Goal: Information Seeking & Learning: Learn about a topic

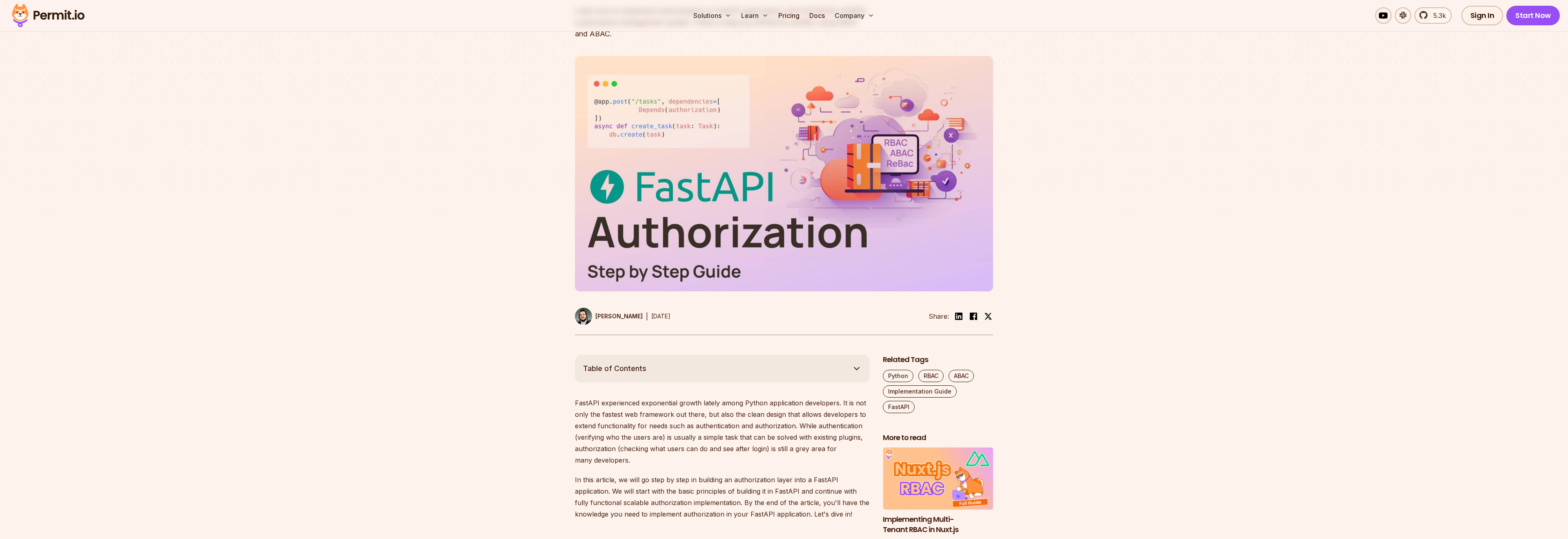
scroll to position [186, 0]
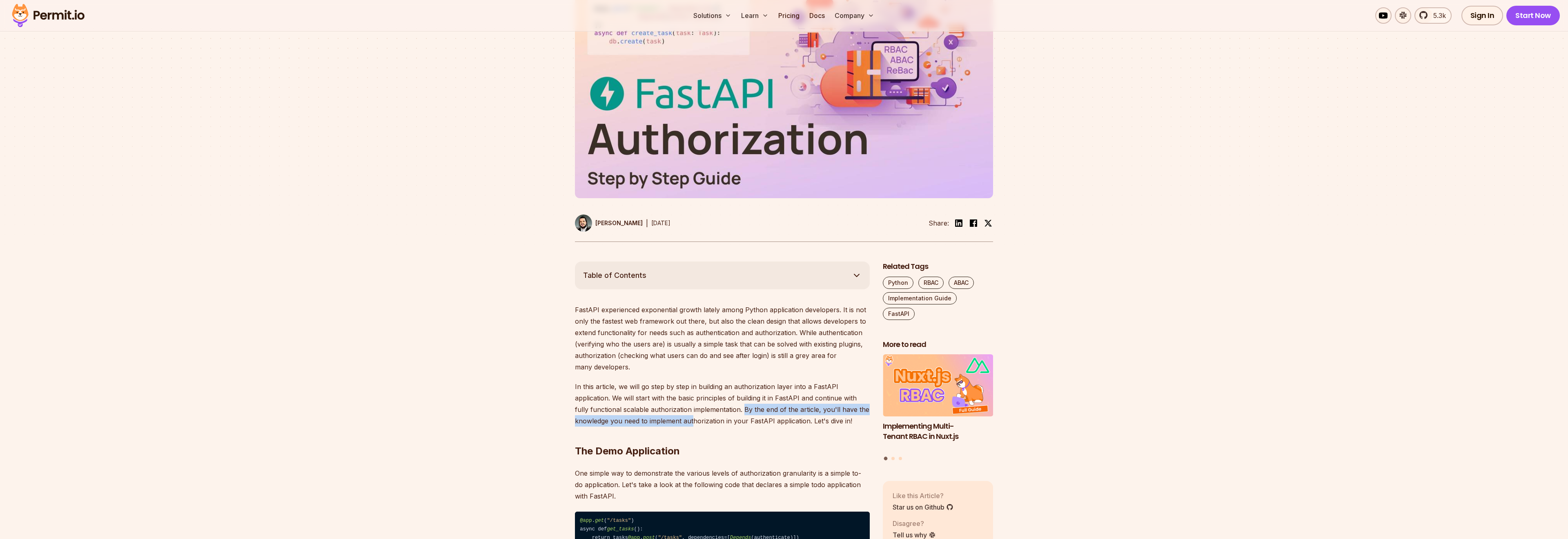
drag, startPoint x: 745, startPoint y: 398, endPoint x: 694, endPoint y: 410, distance: 52.4
click at [694, 410] on p "In this article, we will go step by step in building an authorization layer int…" at bounding box center [723, 403] width 295 height 46
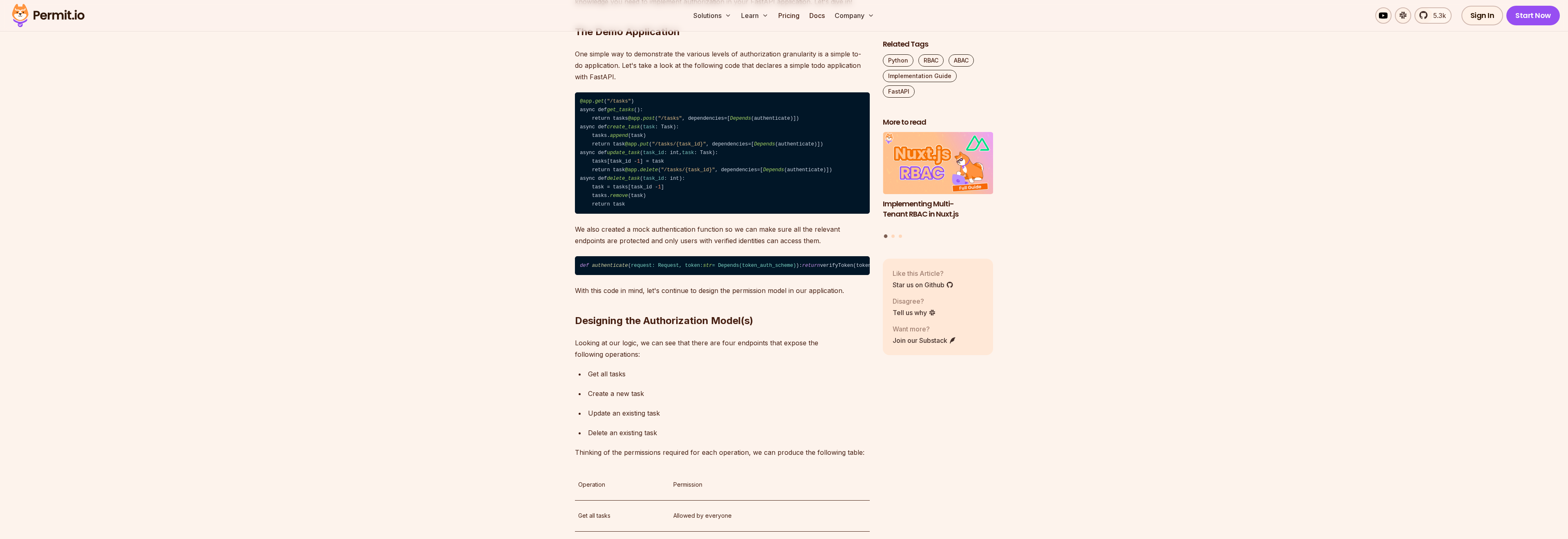
scroll to position [699, 0]
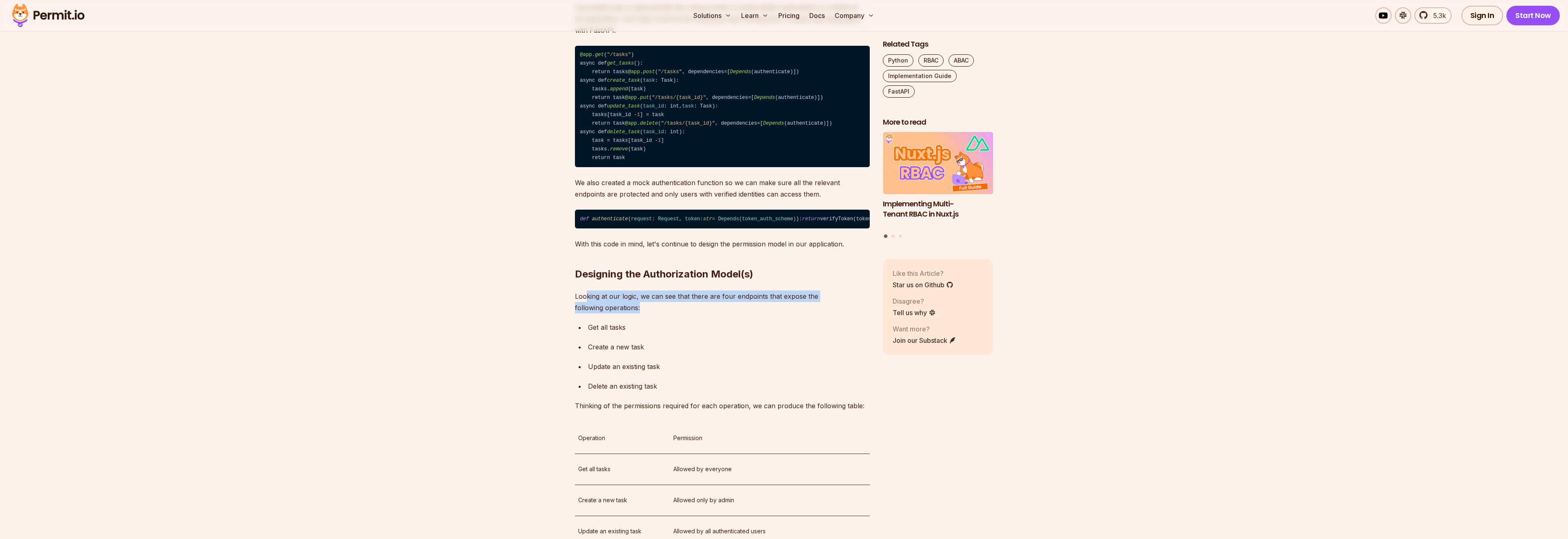
drag, startPoint x: 587, startPoint y: 348, endPoint x: 788, endPoint y: 354, distance: 201.1
click at [788, 314] on p "Looking at our logic, we can see that there are four endpoints that expose the …" at bounding box center [723, 302] width 295 height 23
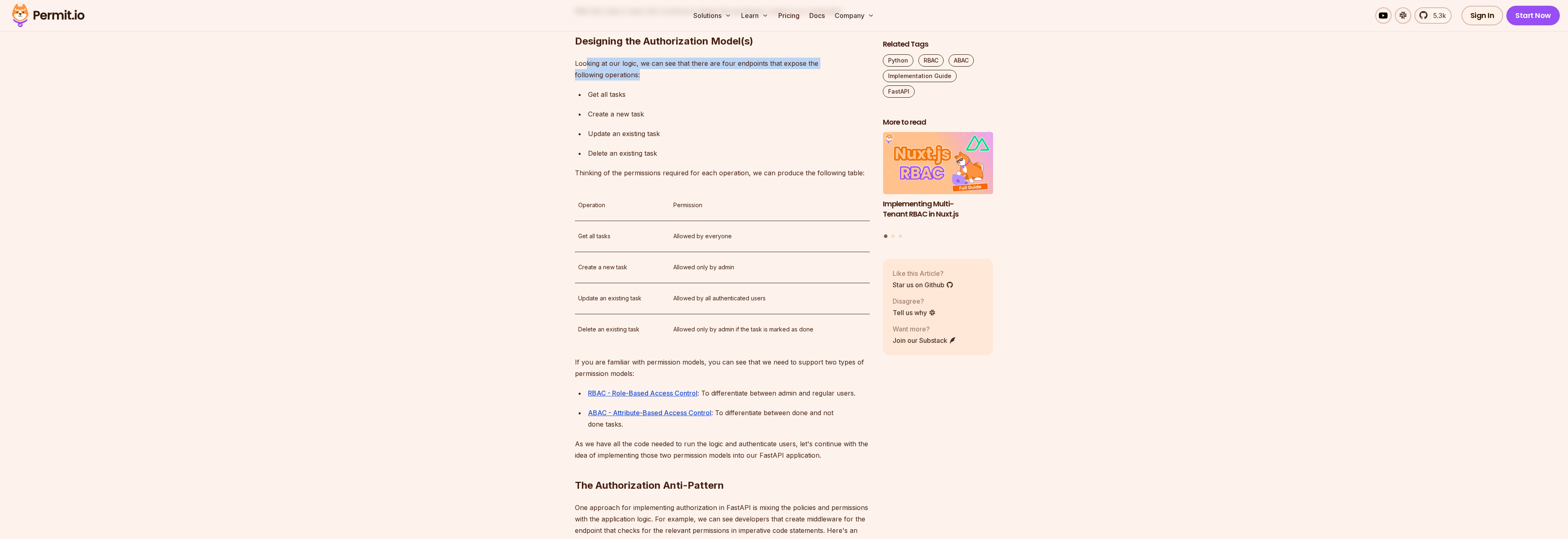
scroll to position [978, 0]
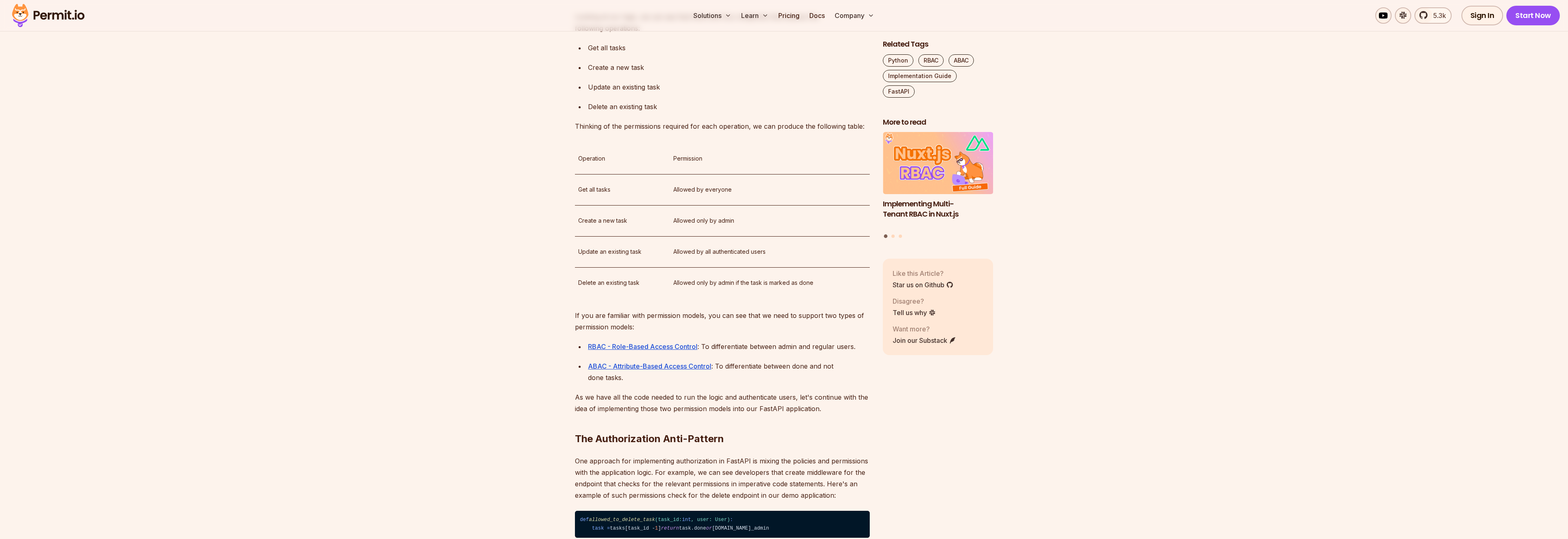
drag, startPoint x: 580, startPoint y: 449, endPoint x: 745, endPoint y: 456, distance: 165.1
click at [745, 414] on p "As we have all the code needed to run the logic and authenticate users, let's c…" at bounding box center [723, 403] width 295 height 23
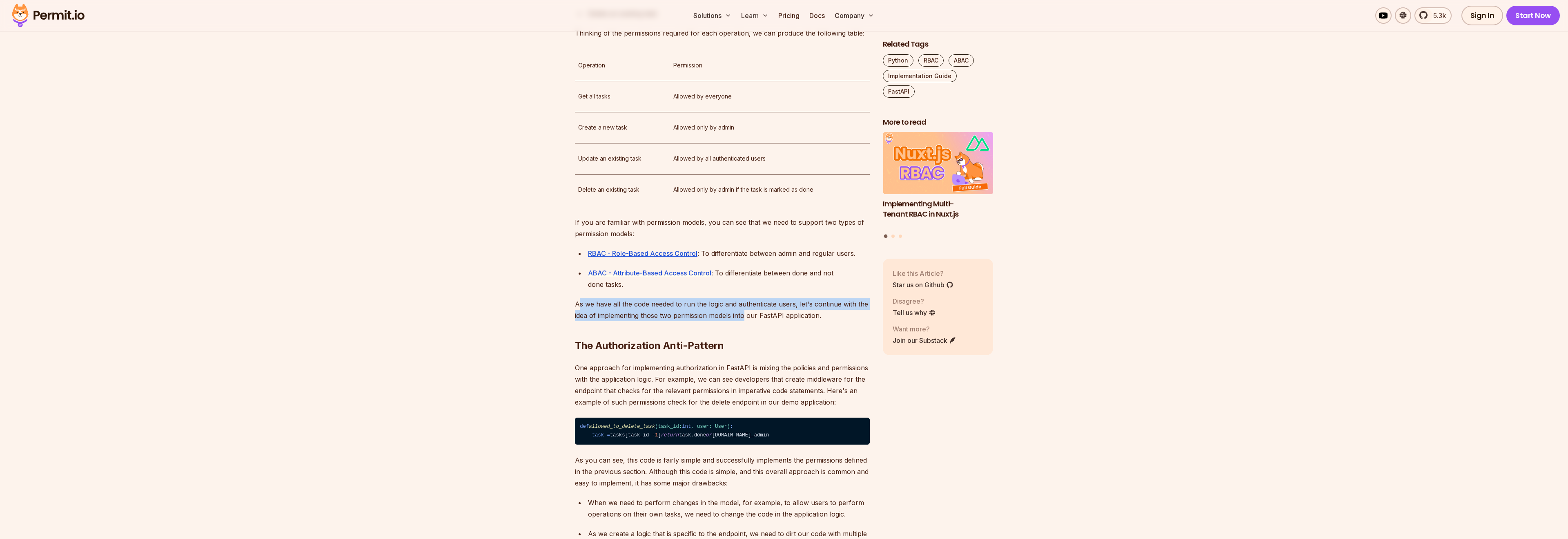
scroll to position [1118, 0]
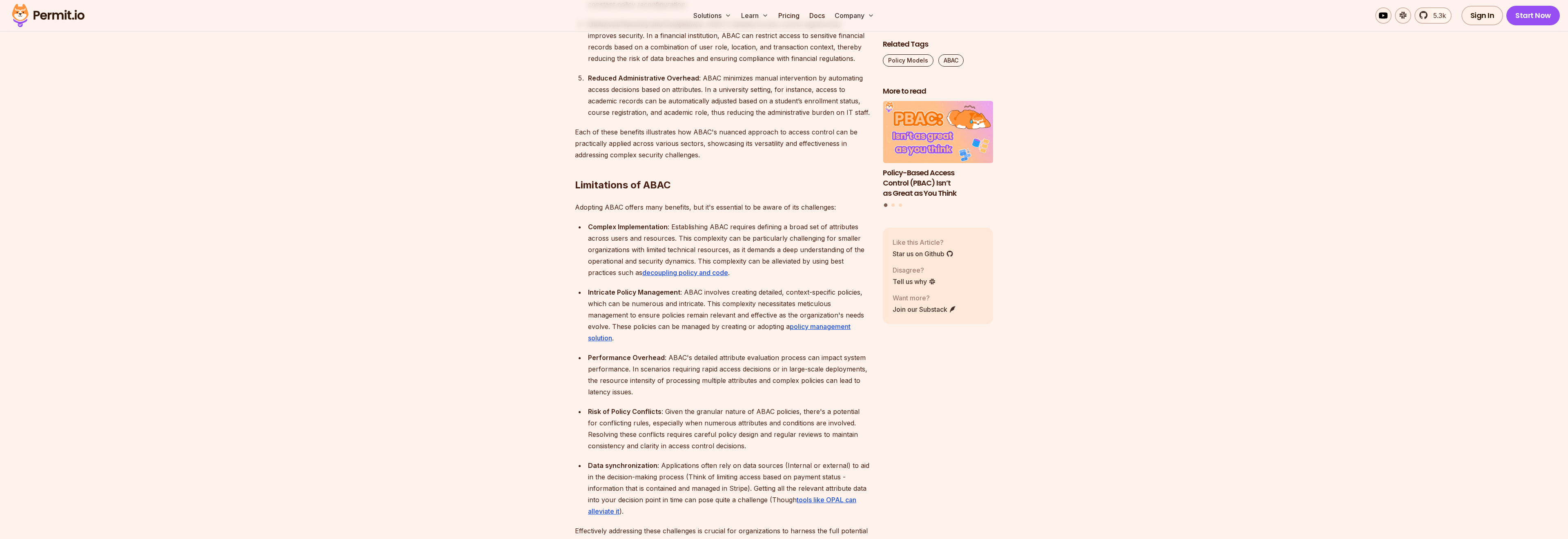
scroll to position [1909, 0]
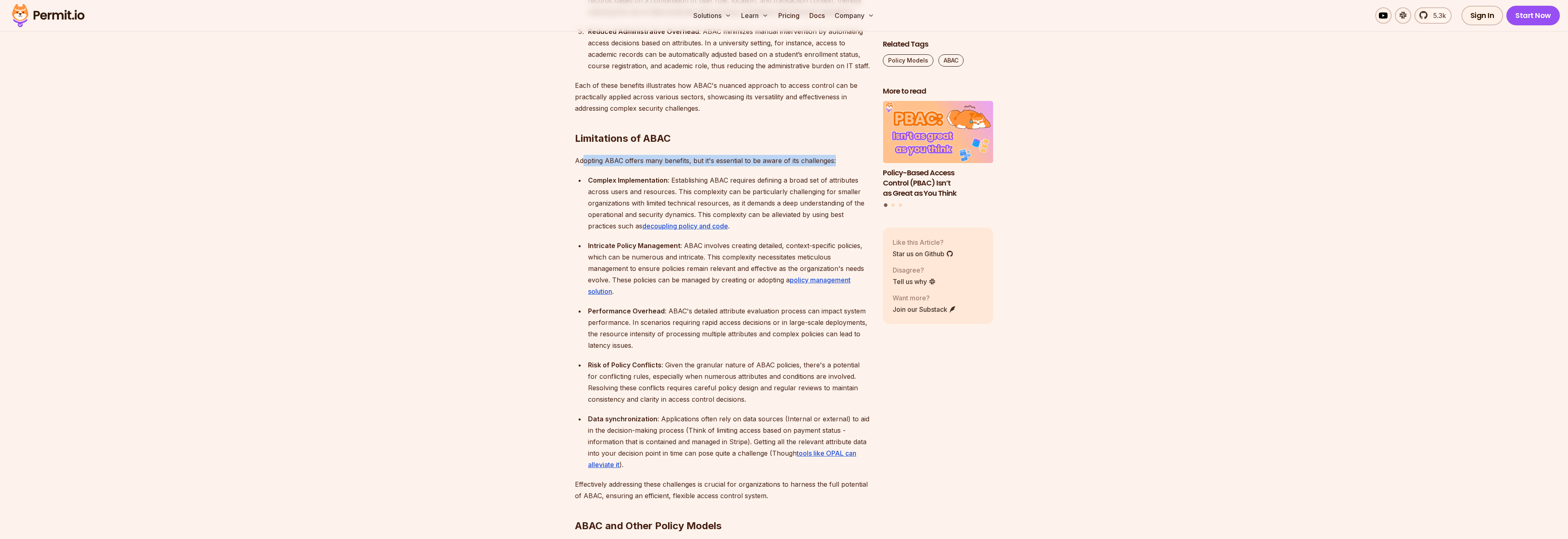
drag, startPoint x: 585, startPoint y: 150, endPoint x: 838, endPoint y: 149, distance: 253.0
click at [838, 155] on p "Adopting ABAC offers many benefits, but it's essential to be aware of its chall…" at bounding box center [723, 160] width 295 height 12
click at [843, 155] on p "Adopting ABAC offers many benefits, but it's essential to be aware of its chall…" at bounding box center [723, 160] width 295 height 12
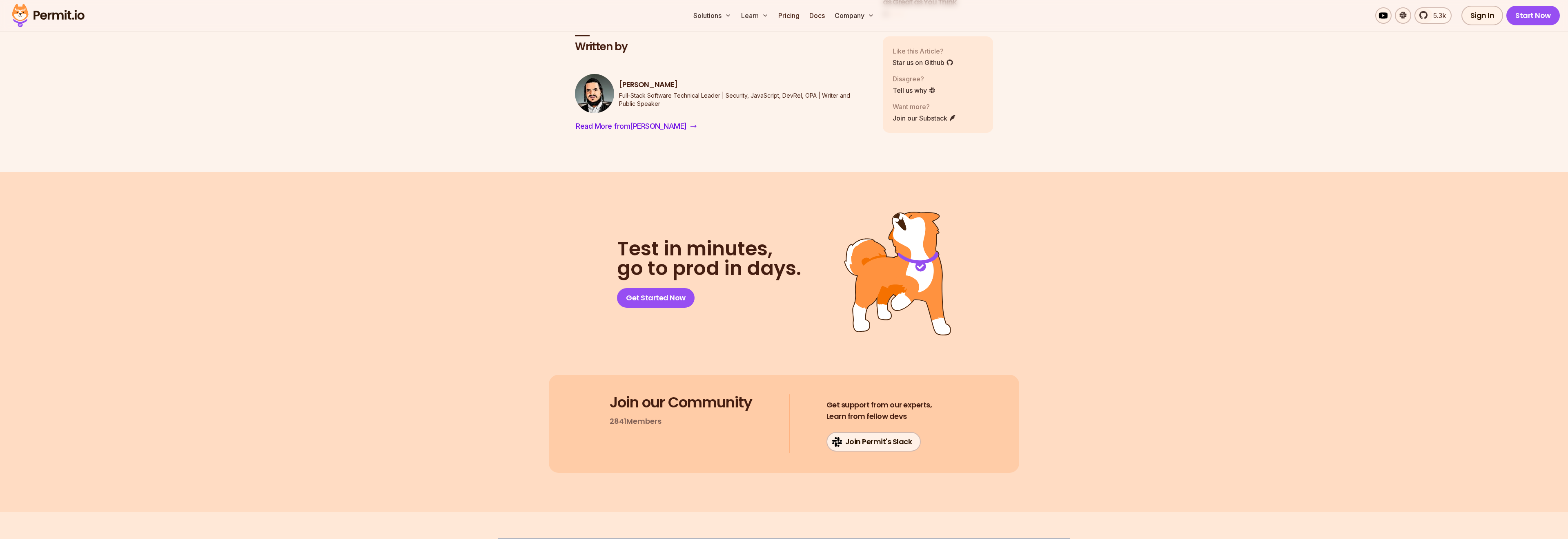
scroll to position [3959, 0]
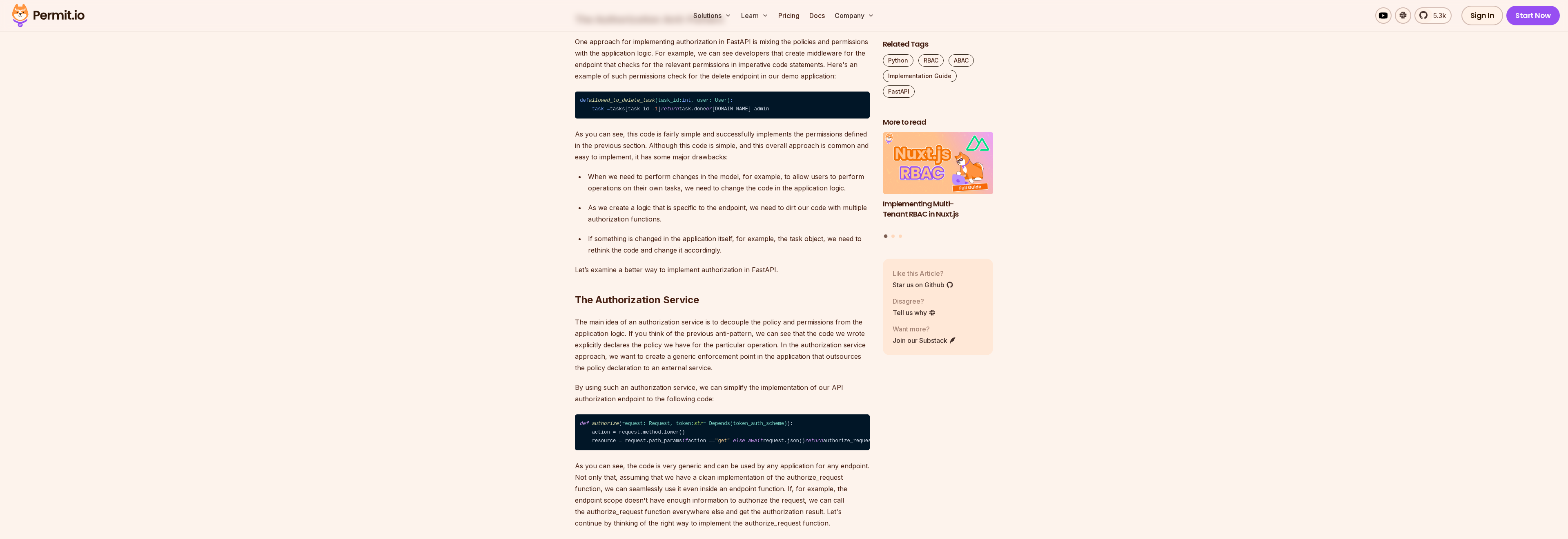
scroll to position [1444, 0]
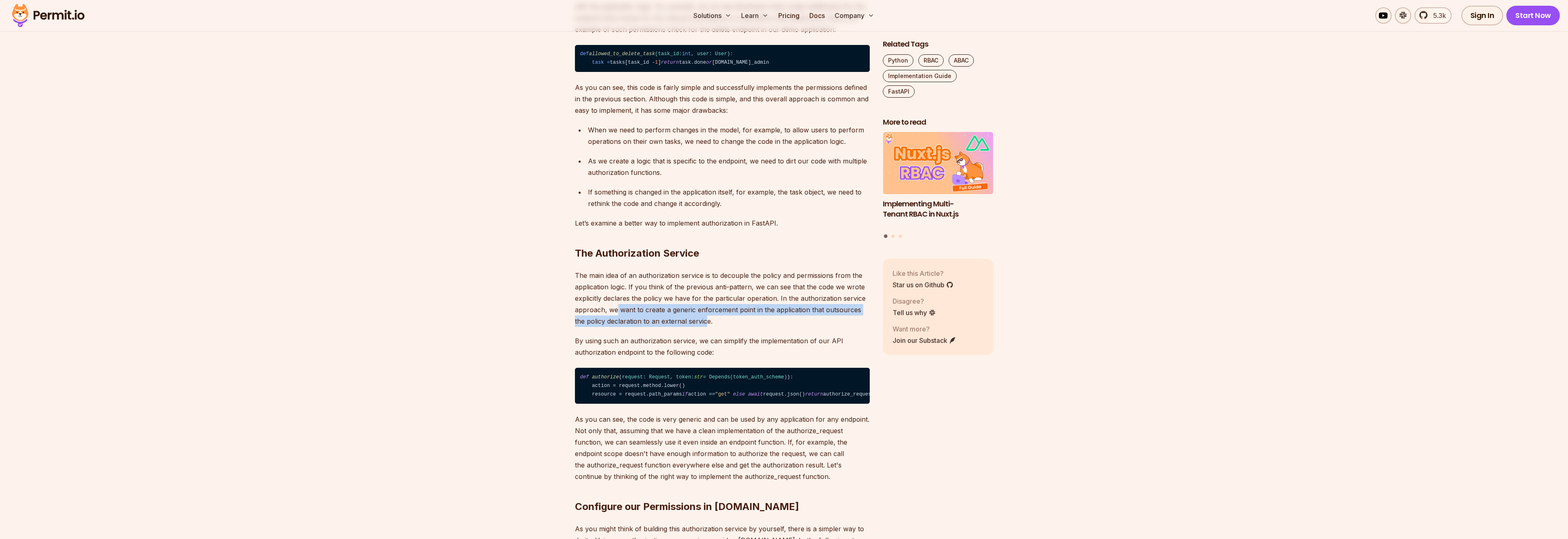
drag, startPoint x: 617, startPoint y: 367, endPoint x: 714, endPoint y: 380, distance: 97.9
click at [698, 327] on p "The main idea of an authorization service is to decouple the policy and permiss…" at bounding box center [723, 298] width 295 height 57
click at [715, 327] on p "The main idea of an authorization service is to decouple the policy and permiss…" at bounding box center [723, 298] width 295 height 57
drag, startPoint x: 719, startPoint y: 380, endPoint x: 779, endPoint y: 356, distance: 64.6
click at [779, 327] on p "The main idea of an authorization service is to decouple the policy and permiss…" at bounding box center [723, 298] width 295 height 57
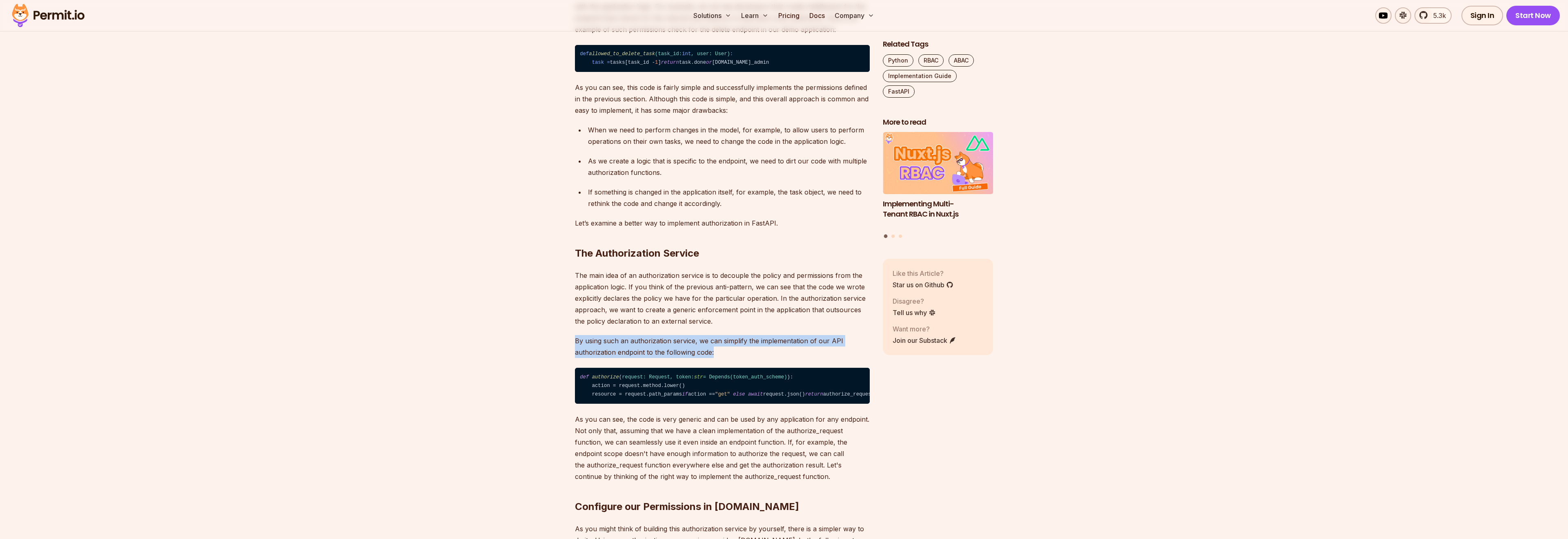
drag, startPoint x: 576, startPoint y: 400, endPoint x: 721, endPoint y: 411, distance: 145.4
click at [721, 358] on p "By using such an authorization service, we can simplify the implementation of o…" at bounding box center [723, 347] width 295 height 23
click at [735, 358] on p "By using such an authorization service, we can simplify the implementation of o…" at bounding box center [723, 347] width 295 height 23
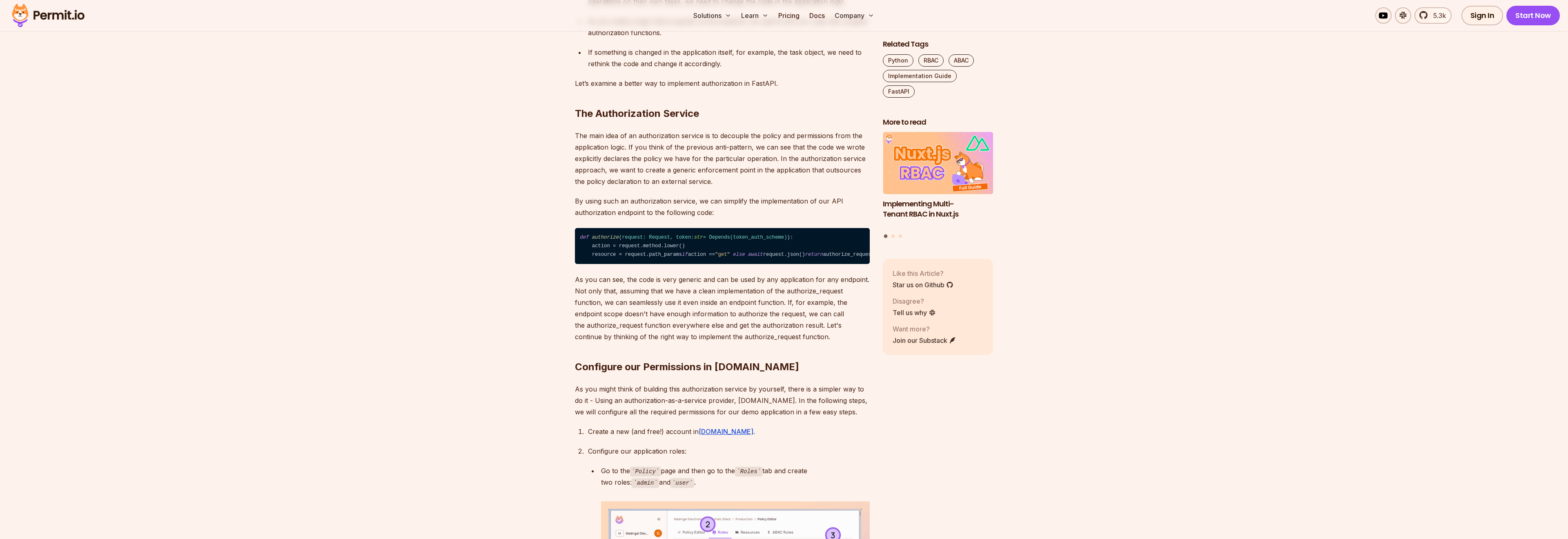
scroll to position [1630, 0]
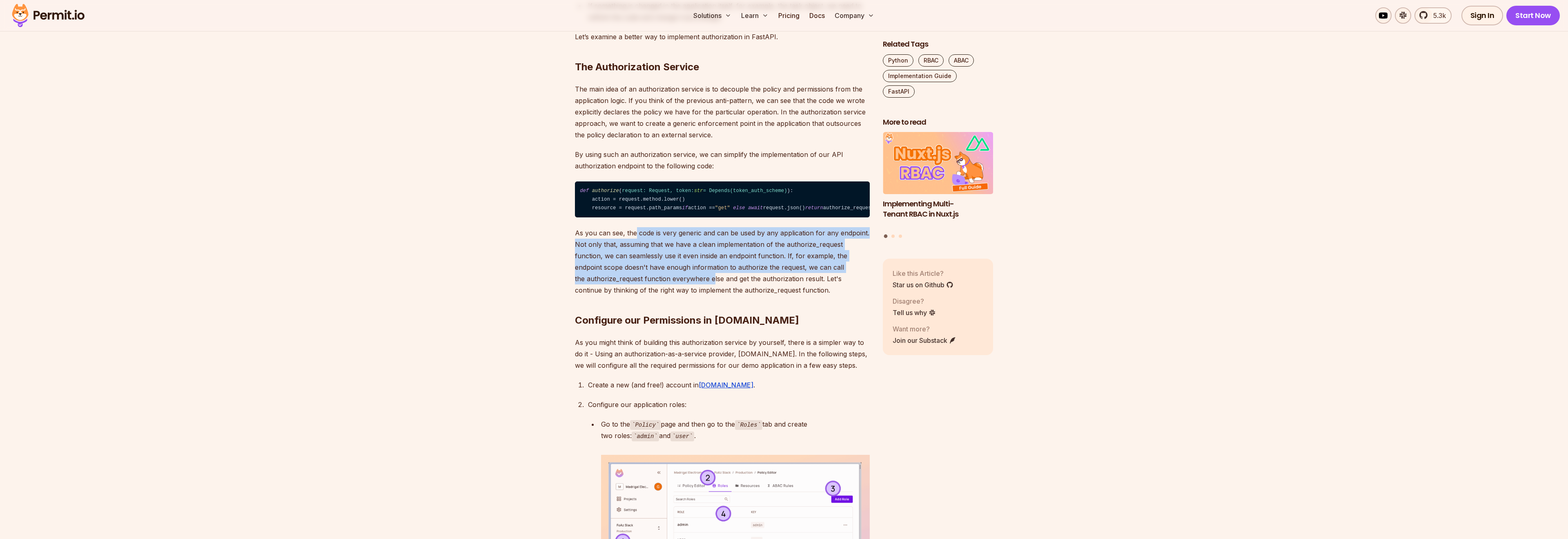
drag, startPoint x: 635, startPoint y: 308, endPoint x: 643, endPoint y: 348, distance: 40.8
click at [643, 296] on p "As you can see, the code is very generic and can be used by any application for…" at bounding box center [723, 261] width 295 height 69
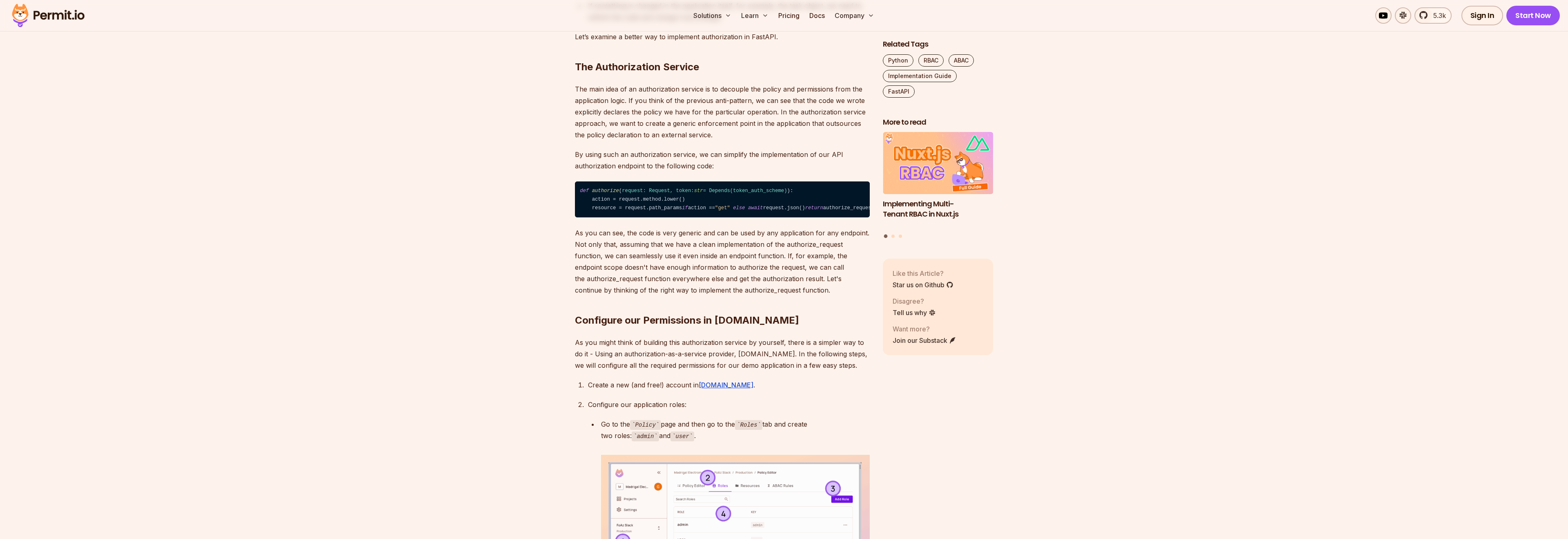
click at [610, 327] on h2 "Configure our Permissions in Permit.io" at bounding box center [723, 304] width 295 height 46
drag, startPoint x: 591, startPoint y: 394, endPoint x: 714, endPoint y: 396, distance: 123.0
click at [714, 327] on h2 "Configure our Permissions in Permit.io" at bounding box center [723, 304] width 295 height 46
drag, startPoint x: 618, startPoint y: 416, endPoint x: 805, endPoint y: 428, distance: 187.4
click at [805, 371] on p "As you might think of building this authorization service by yourself, there is…" at bounding box center [723, 354] width 295 height 34
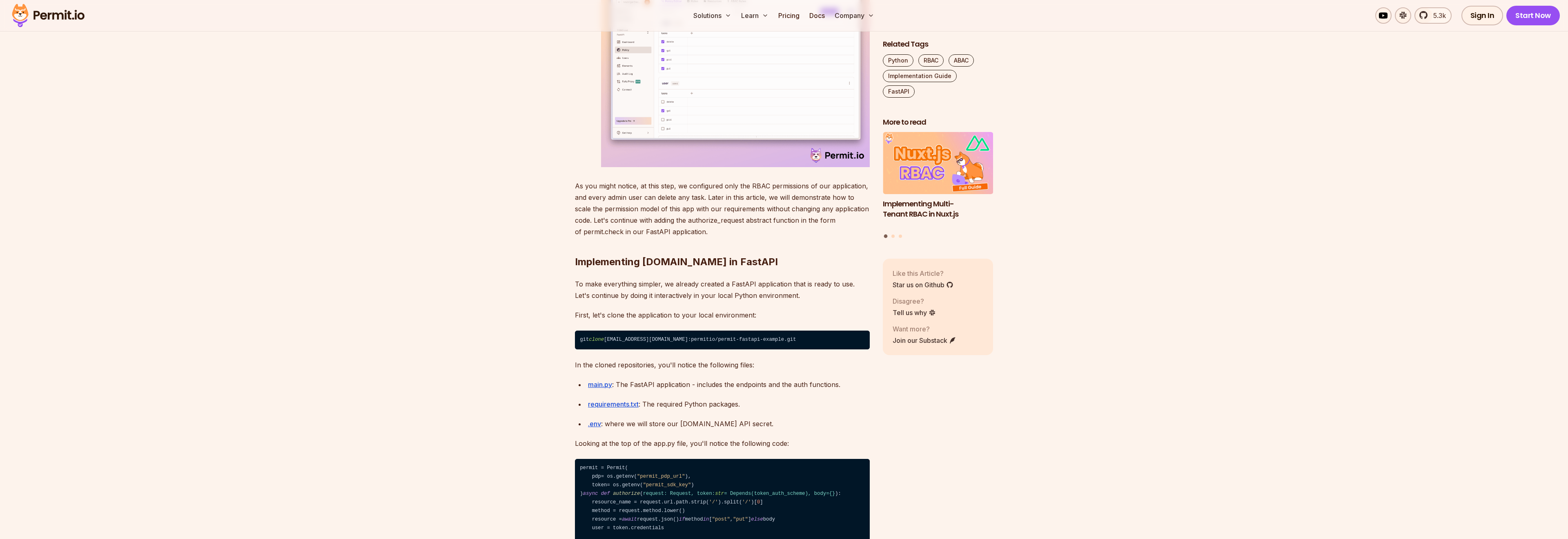
scroll to position [2934, 0]
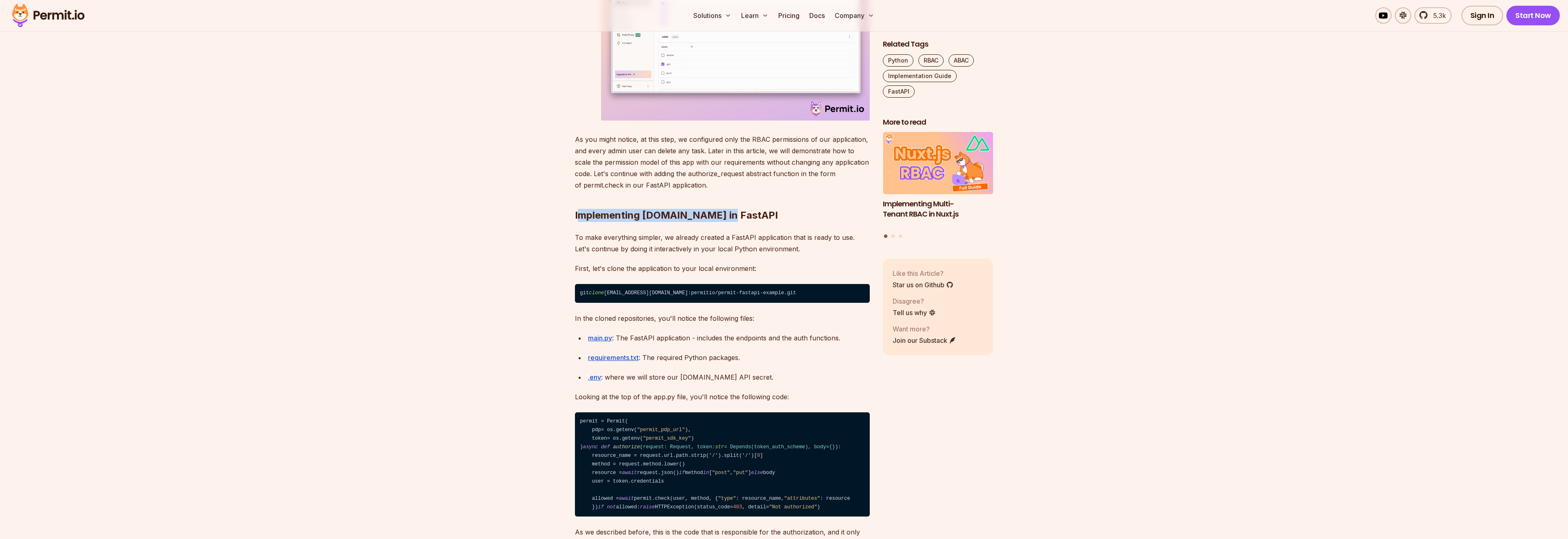
drag, startPoint x: 581, startPoint y: 301, endPoint x: 717, endPoint y: 302, distance: 136.0
click at [717, 222] on h2 "Implementing Permit.io in FastAPI" at bounding box center [723, 199] width 295 height 46
click at [753, 222] on h2 "Implementing Permit.io in FastAPI" at bounding box center [723, 199] width 295 height 46
drag, startPoint x: 729, startPoint y: 307, endPoint x: 551, endPoint y: 301, distance: 178.1
click at [575, 301] on div "FastAPI experienced exponential growth lately among Python application develope…" at bounding box center [723, 16] width 295 height 4827
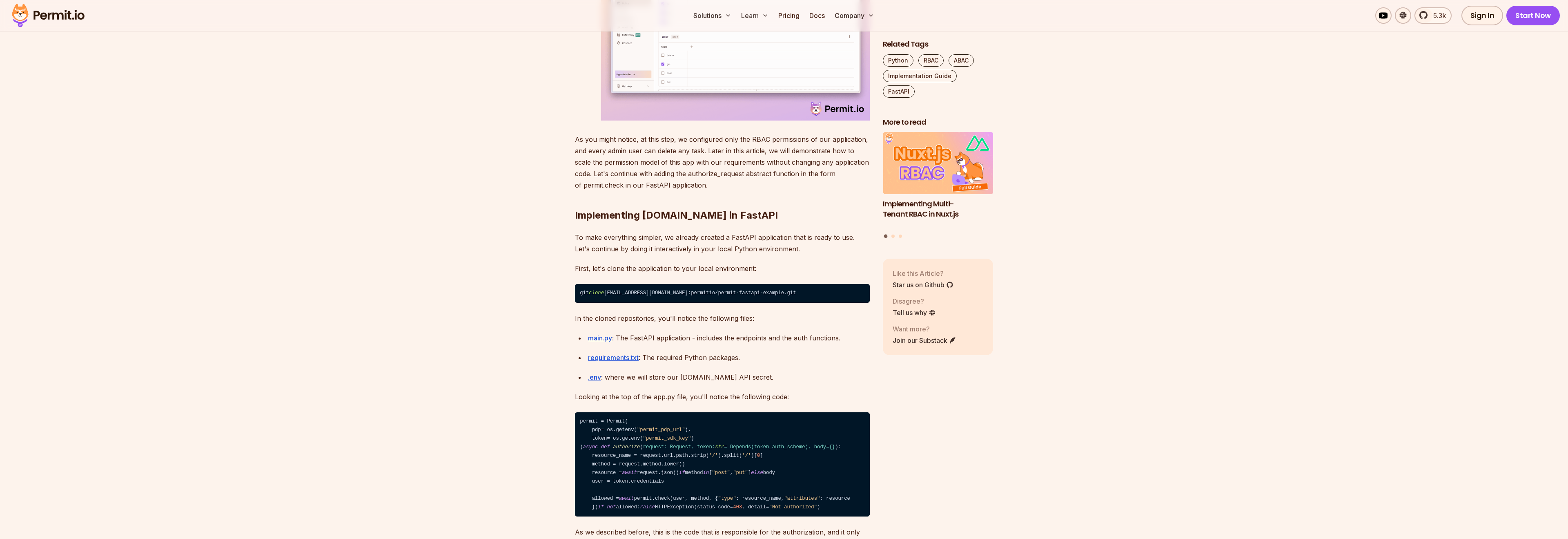
click at [821, 255] on p "To make everything simpler, we already created a FastAPI application that is re…" at bounding box center [723, 243] width 295 height 23
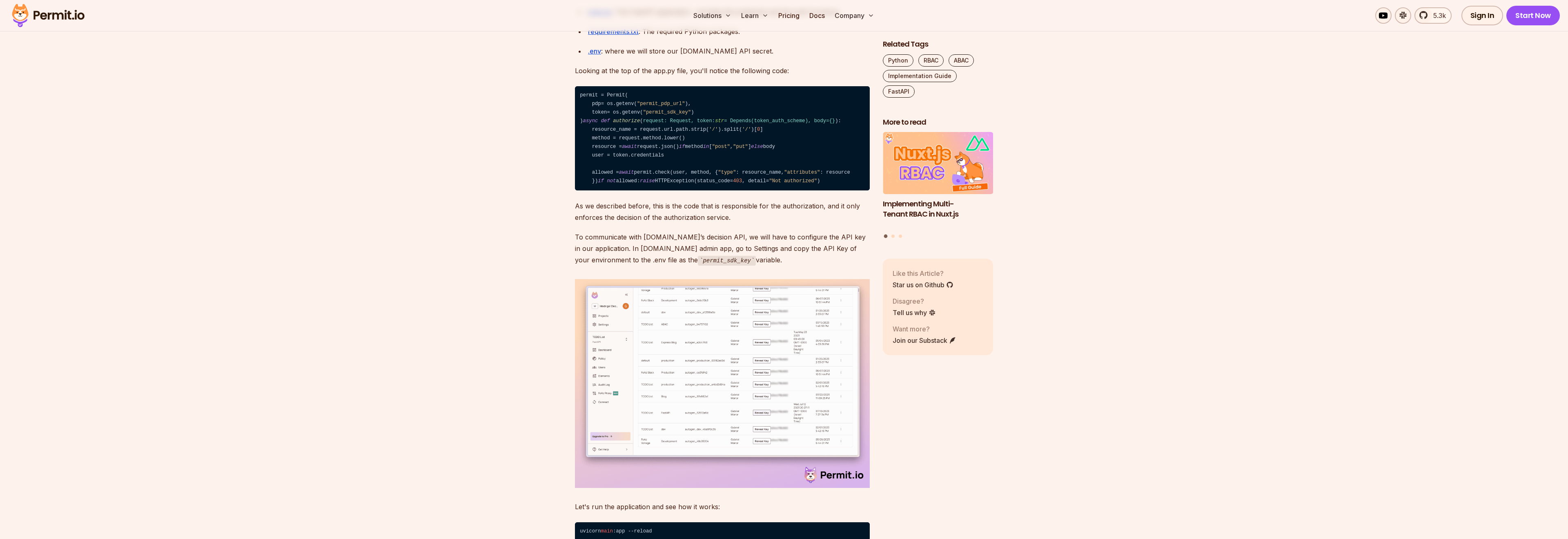
scroll to position [3307, 0]
